Goal: Transaction & Acquisition: Purchase product/service

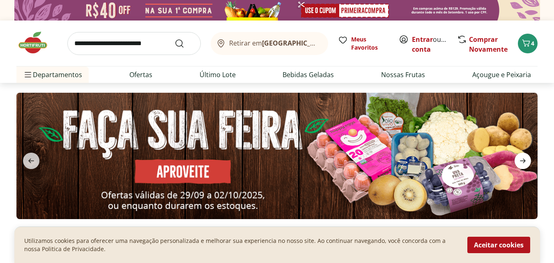
click at [526, 165] on icon "next" at bounding box center [523, 161] width 10 height 10
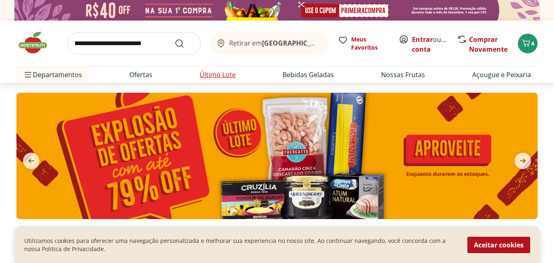
click at [210, 76] on link "Último Lote" at bounding box center [218, 75] width 36 height 10
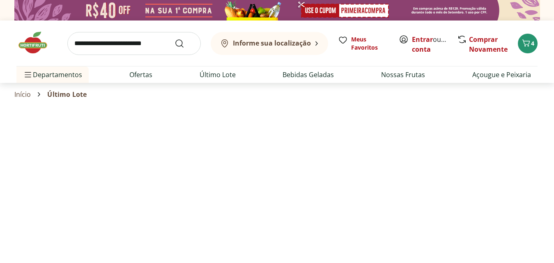
select select "**********"
